Goal: Complete application form

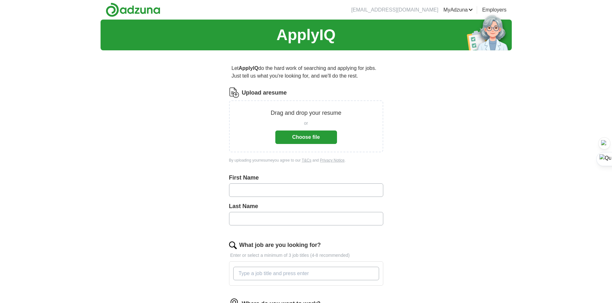
click at [303, 137] on button "Choose file" at bounding box center [306, 137] width 62 height 13
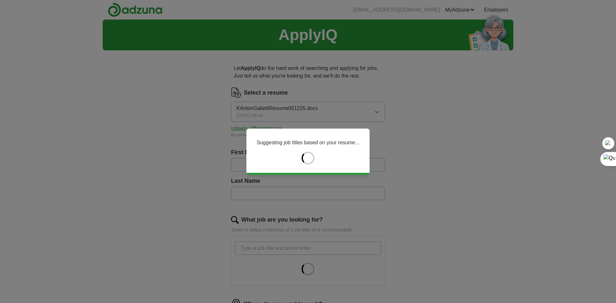
type input "*****"
type input "**********"
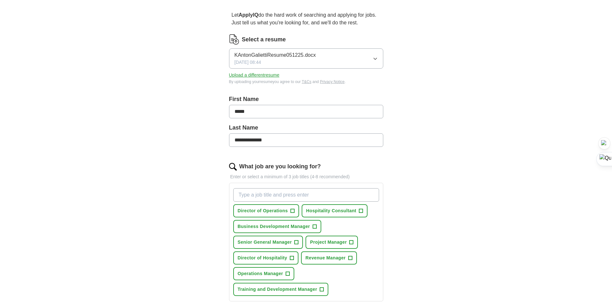
scroll to position [64, 0]
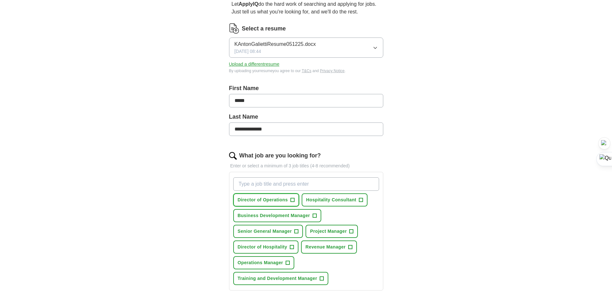
click at [285, 201] on span "Director of Operations" at bounding box center [263, 200] width 50 height 7
click at [305, 215] on span "Business Development Manager" at bounding box center [274, 216] width 72 height 7
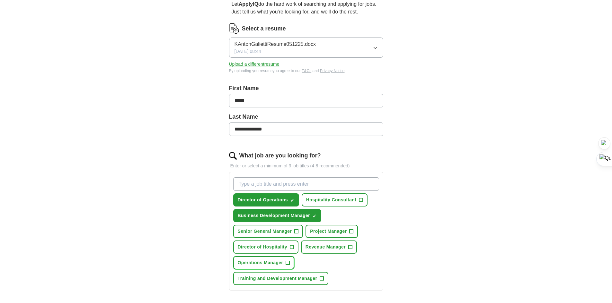
click at [251, 264] on span "Operations Manager" at bounding box center [261, 263] width 46 height 7
click at [255, 249] on span "Director of Hospitality" at bounding box center [262, 247] width 49 height 7
click at [272, 232] on span "Senior General Manager" at bounding box center [265, 231] width 54 height 7
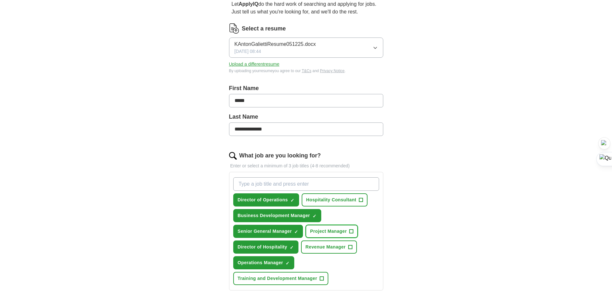
click at [334, 234] on span "Project Manager" at bounding box center [328, 231] width 37 height 7
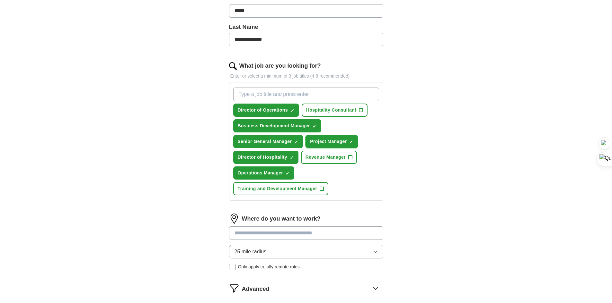
scroll to position [161, 0]
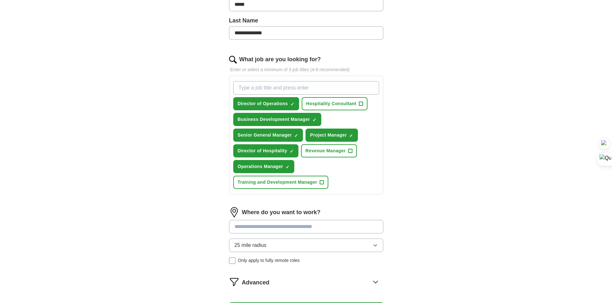
click at [314, 227] on input at bounding box center [306, 226] width 154 height 13
type input "*******"
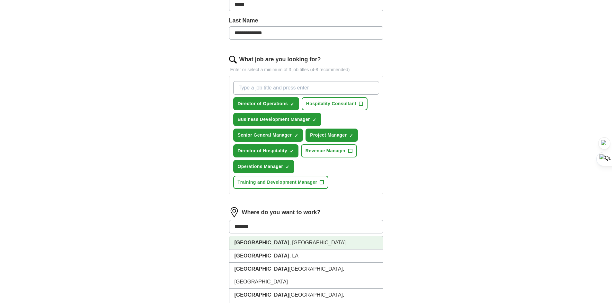
click at [273, 242] on li "[GEOGRAPHIC_DATA] , [GEOGRAPHIC_DATA]" at bounding box center [305, 243] width 153 height 13
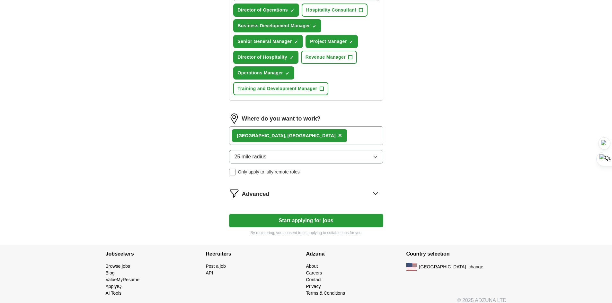
scroll to position [257, 0]
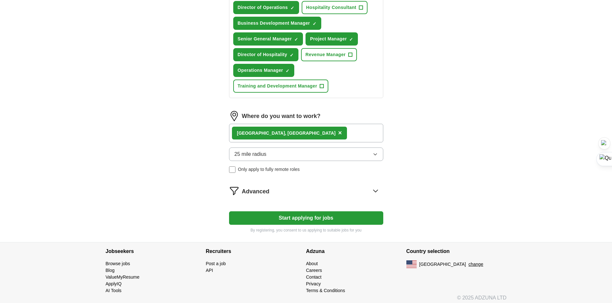
click at [293, 215] on button "Start applying for jobs" at bounding box center [306, 218] width 154 height 13
select select "**"
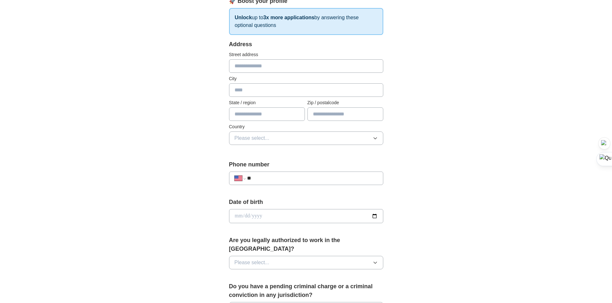
scroll to position [64, 0]
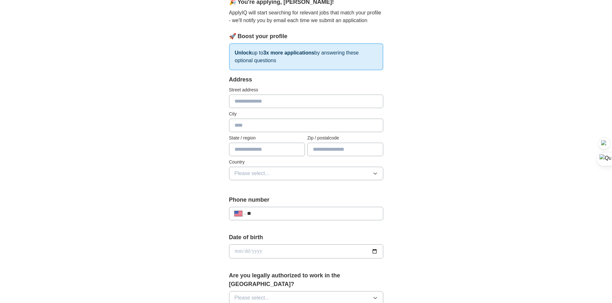
click at [256, 99] on input "text" at bounding box center [306, 101] width 154 height 13
type input "**********"
type input "*****"
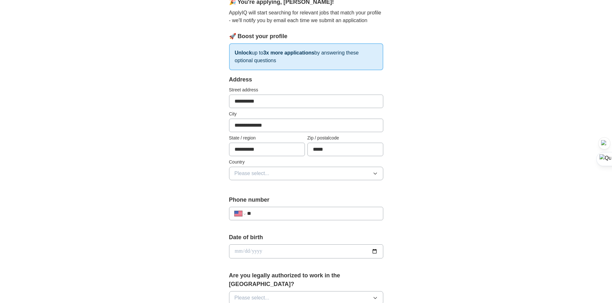
click at [275, 179] on button "Please select..." at bounding box center [306, 173] width 154 height 13
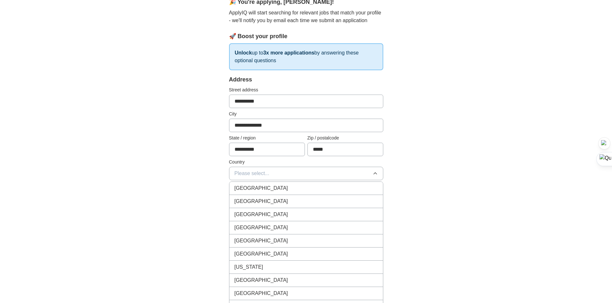
click at [256, 200] on span "[GEOGRAPHIC_DATA]" at bounding box center [261, 202] width 54 height 8
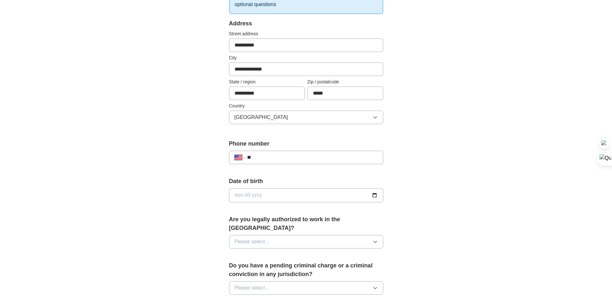
scroll to position [128, 0]
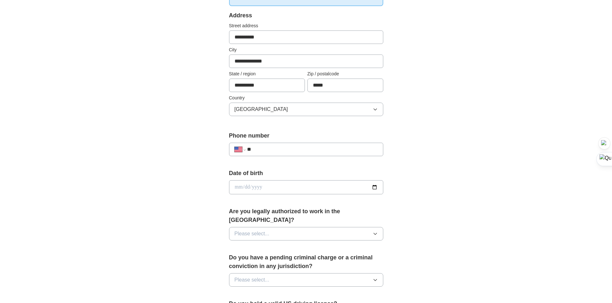
click at [288, 150] on input "**" at bounding box center [312, 150] width 130 height 8
type input "**********"
click at [291, 186] on input "date" at bounding box center [306, 187] width 154 height 14
type input "**********"
click at [306, 227] on button "Please select..." at bounding box center [306, 233] width 154 height 13
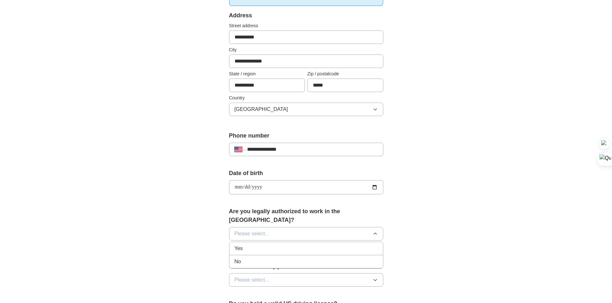
drag, startPoint x: 272, startPoint y: 241, endPoint x: 317, endPoint y: 219, distance: 50.4
click at [272, 245] on div "Yes" at bounding box center [305, 249] width 143 height 8
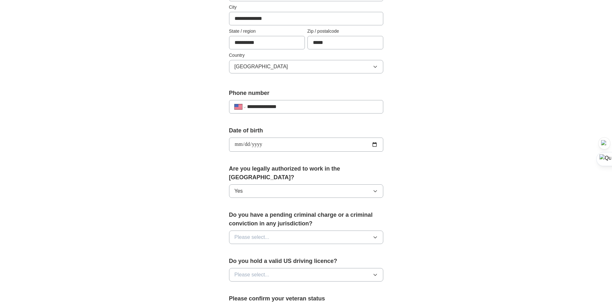
scroll to position [193, 0]
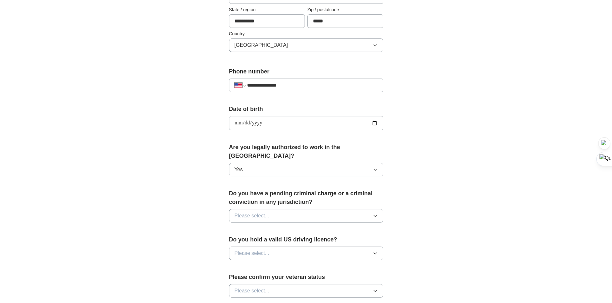
click at [322, 210] on button "Please select..." at bounding box center [306, 215] width 154 height 13
drag, startPoint x: 270, startPoint y: 235, endPoint x: 299, endPoint y: 215, distance: 34.9
click at [271, 240] on div "No" at bounding box center [305, 244] width 143 height 8
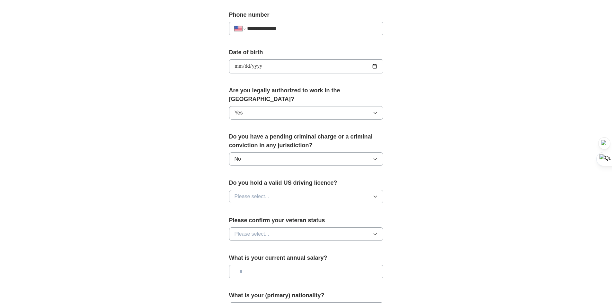
scroll to position [257, 0]
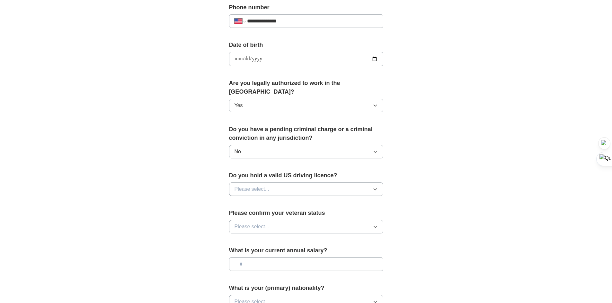
click at [287, 183] on button "Please select..." at bounding box center [306, 189] width 154 height 13
click at [267, 200] on div "Yes" at bounding box center [305, 204] width 143 height 8
click at [297, 220] on button "Please select..." at bounding box center [306, 226] width 154 height 13
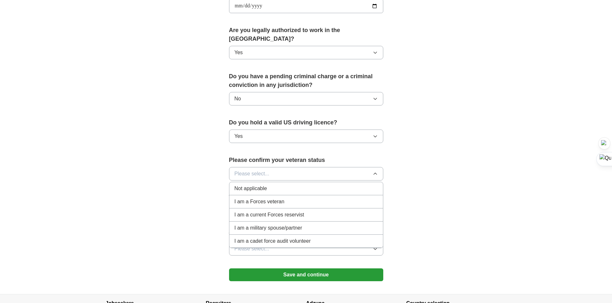
scroll to position [321, 0]
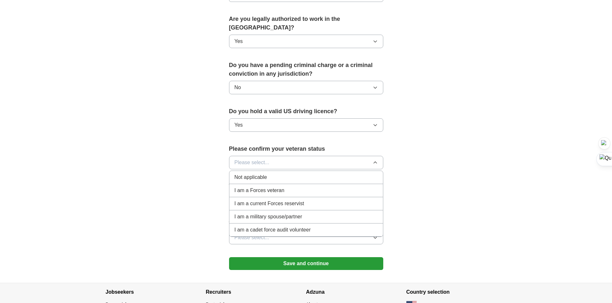
click at [270, 174] on div "Not applicable" at bounding box center [305, 178] width 143 height 8
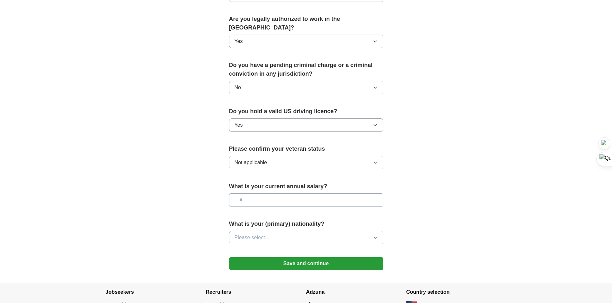
click at [289, 196] on input "text" at bounding box center [306, 200] width 154 height 13
click at [273, 231] on button "Please select..." at bounding box center [306, 237] width 154 height 13
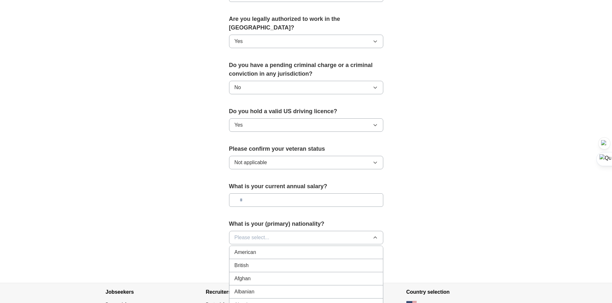
click at [260, 249] on div "American" at bounding box center [305, 253] width 143 height 8
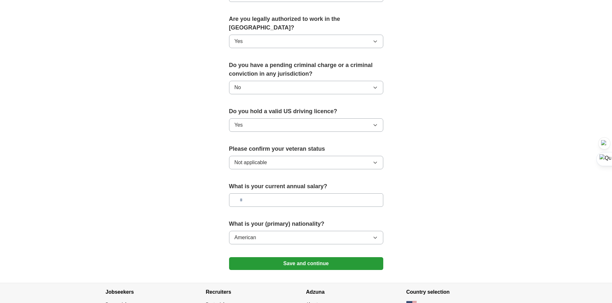
drag, startPoint x: 293, startPoint y: 255, endPoint x: 302, endPoint y: 250, distance: 10.2
click at [293, 258] on button "Save and continue" at bounding box center [306, 264] width 154 height 13
